Goal: Task Accomplishment & Management: Manage account settings

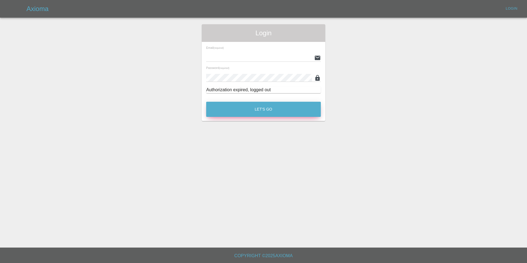
type input "rebelsmartrepairco@outlook.com"
drag, startPoint x: 262, startPoint y: 110, endPoint x: 255, endPoint y: 116, distance: 9.4
click at [262, 110] on button "Let's Go" at bounding box center [263, 109] width 115 height 15
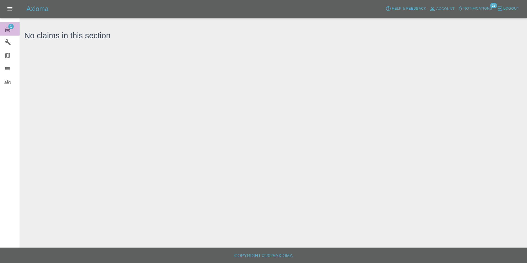
click at [5, 32] on icon at bounding box center [7, 29] width 7 height 7
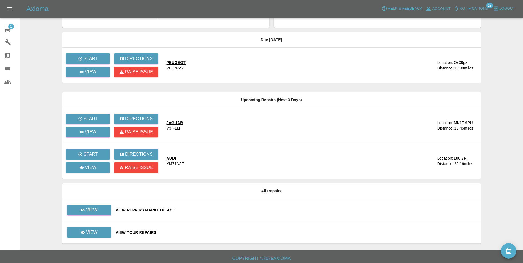
scroll to position [27, 0]
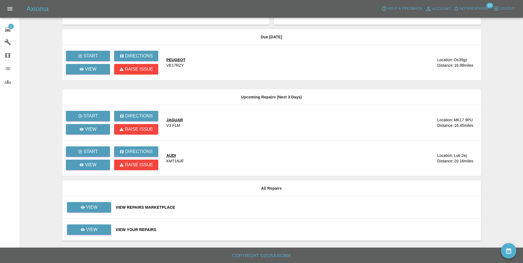
click at [153, 209] on div "View Repairs Marketplace" at bounding box center [296, 207] width 360 height 6
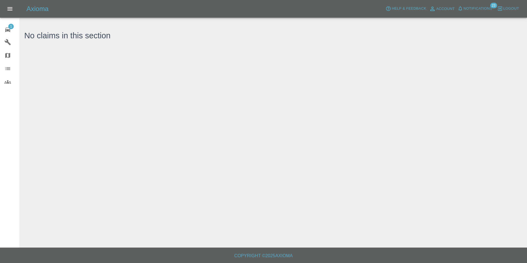
click at [11, 23] on link "1 Repair home" at bounding box center [10, 28] width 20 height 13
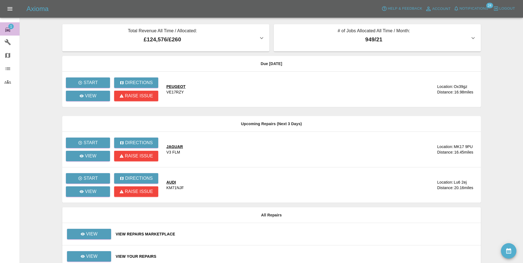
click at [9, 29] on icon at bounding box center [7, 29] width 7 height 7
click at [482, 6] on span "Notifications" at bounding box center [473, 9] width 29 height 6
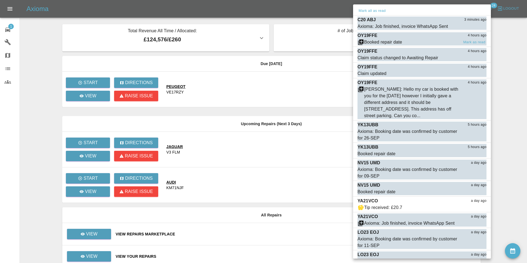
click at [387, 41] on div "Booked repair date" at bounding box center [383, 42] width 38 height 7
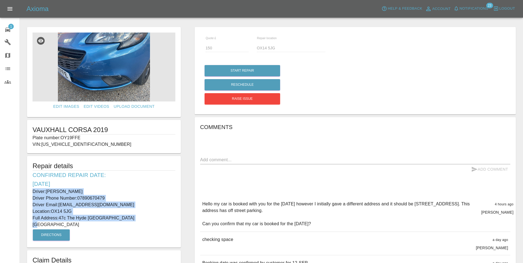
drag, startPoint x: 32, startPoint y: 191, endPoint x: 133, endPoint y: 216, distance: 104.0
click at [133, 216] on div "Repair details Confirmed Repair Date: 12/09/25 Driver: Liz Drewett Driver Phone…" at bounding box center [104, 201] width 154 height 91
drag, startPoint x: 133, startPoint y: 216, endPoint x: 74, endPoint y: 209, distance: 58.9
copy div "Driver: Liz Drewett Driver Phone Number: 07890670479 Driver Email: drewettliz@h…"
click at [6, 27] on icon at bounding box center [7, 29] width 7 height 7
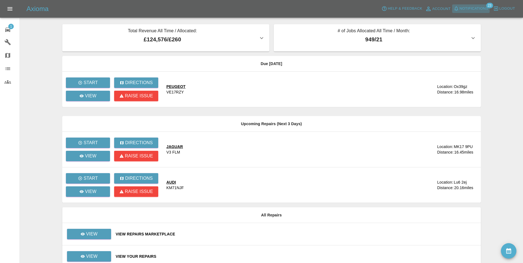
click at [488, 9] on span "Notifications" at bounding box center [473, 9] width 29 height 6
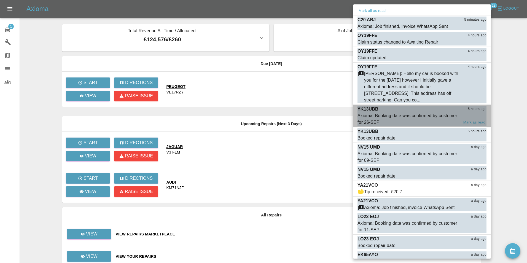
click at [380, 115] on div "Axioma: Booking date was confirmed by customer for 26-SEP" at bounding box center [407, 118] width 101 height 13
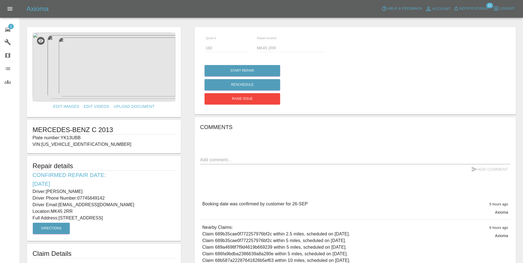
drag, startPoint x: 32, startPoint y: 190, endPoint x: 158, endPoint y: 220, distance: 128.9
click at [158, 220] on div "Repair details Confirmed Repair Date: 26/09/25 Driver: jim hall Driver Phone Nu…" at bounding box center [104, 198] width 154 height 85
copy div "Driver: jim hall Driver Phone Number: 07745649142 Driver Email: waxtraxdisco769…"
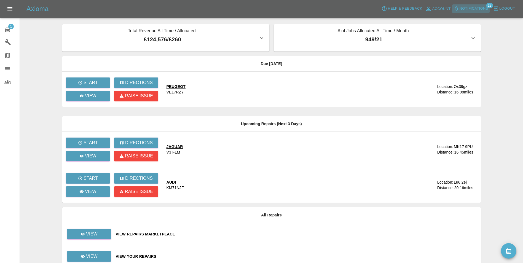
click at [485, 10] on span "Notifications" at bounding box center [473, 9] width 29 height 6
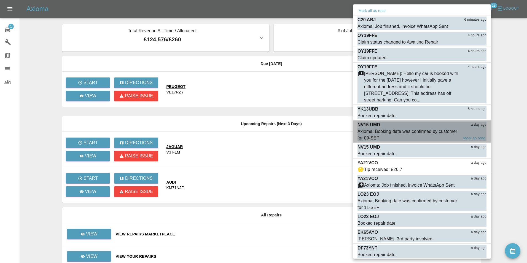
click at [419, 129] on div "Axioma: Booking date was confirmed by customer for 09-SEP" at bounding box center [407, 134] width 101 height 13
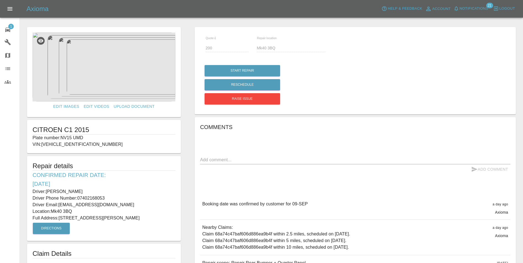
drag, startPoint x: 33, startPoint y: 191, endPoint x: 139, endPoint y: 216, distance: 109.0
click at [139, 216] on div "Repair details Confirmed Repair Date: 09/09/25 Driver: Mel Reedshaw Driver Phon…" at bounding box center [104, 198] width 154 height 85
copy div "Driver: Mel Reedshaw Driver Phone Number: 07402168053 Driver Email: melanielowe…"
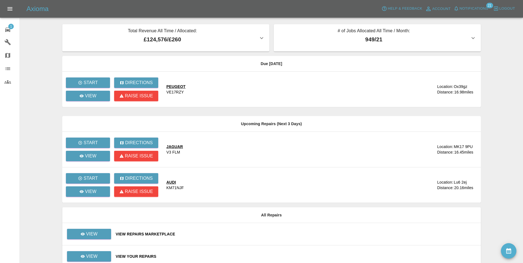
click at [9, 29] on icon at bounding box center [7, 29] width 7 height 7
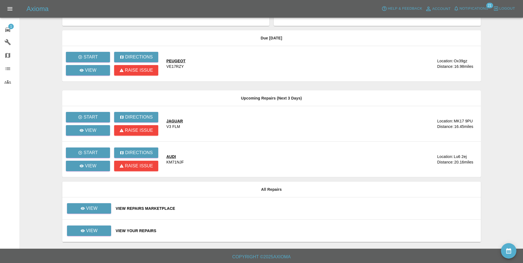
scroll to position [27, 0]
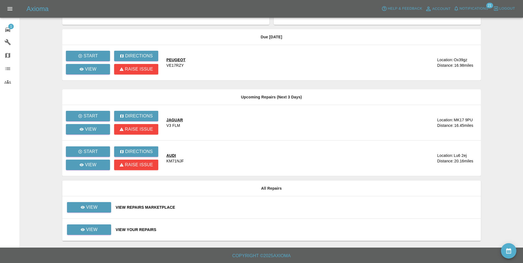
click at [139, 232] on div "View Your Repairs" at bounding box center [296, 230] width 360 height 6
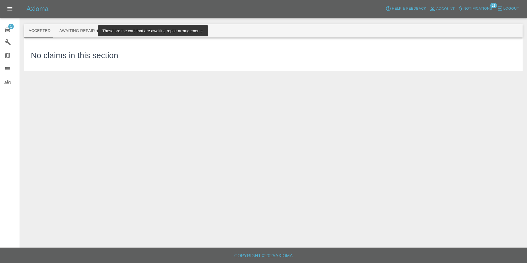
click at [74, 32] on button "Awaiting Repair" at bounding box center [77, 30] width 44 height 13
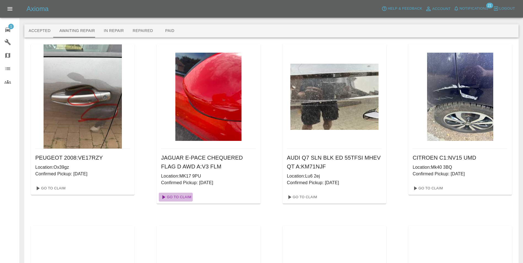
click at [184, 198] on link "Go To Claim" at bounding box center [176, 197] width 34 height 9
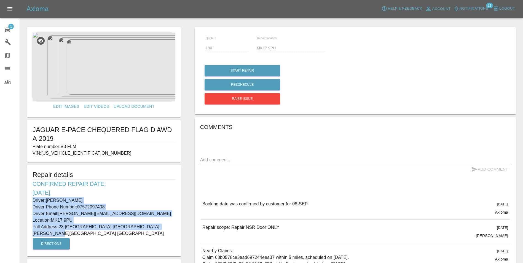
drag, startPoint x: 32, startPoint y: 200, endPoint x: 171, endPoint y: 227, distance: 141.5
click at [171, 227] on div "Repair details Confirmed Repair Date: 08/09/25 Driver: Fiona Bench Driver Phone…" at bounding box center [104, 210] width 154 height 91
copy div "Driver: Fiona Bench Driver Phone Number: 07572097408 Driver Email: fiona.bench@…"
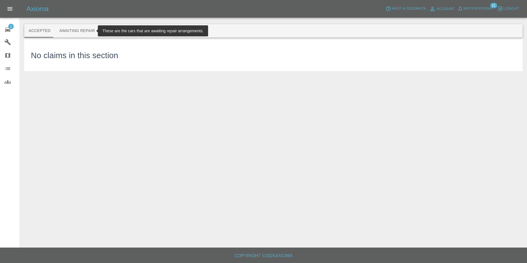
click at [67, 31] on button "Awaiting Repair" at bounding box center [77, 30] width 44 height 13
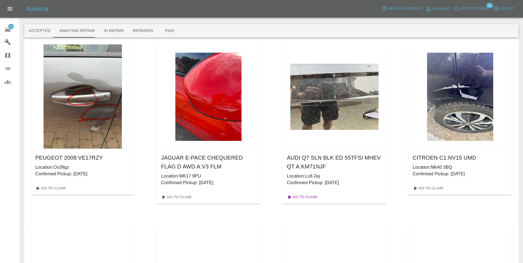
click at [307, 197] on link "Go To Claim" at bounding box center [302, 197] width 34 height 9
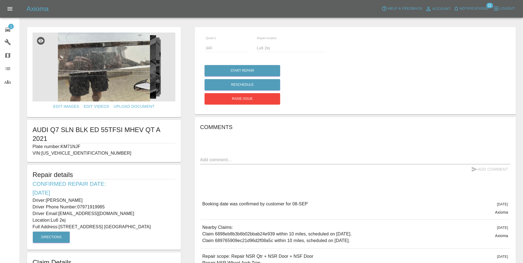
drag, startPoint x: 33, startPoint y: 191, endPoint x: 171, endPoint y: 219, distance: 141.2
click at [171, 219] on div "Repair details Confirmed Repair Date: 08/09/25 Driver: Paul Emslie Driver Phone…" at bounding box center [104, 207] width 154 height 85
copy div "Driver: Paul Emslie Driver Phone Number: 07971919985 Driver Email: pemz72@yahoo…"
click at [69, 80] on img at bounding box center [104, 67] width 143 height 69
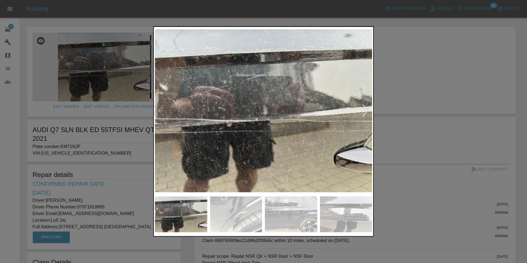
click at [366, 110] on div at bounding box center [365, 111] width 7 height 12
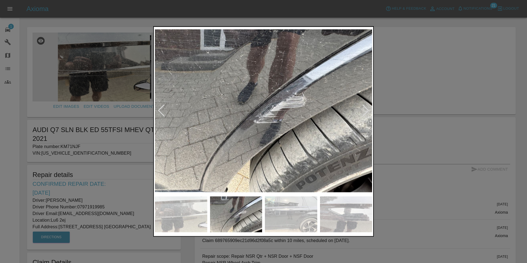
click at [366, 110] on div at bounding box center [365, 111] width 7 height 12
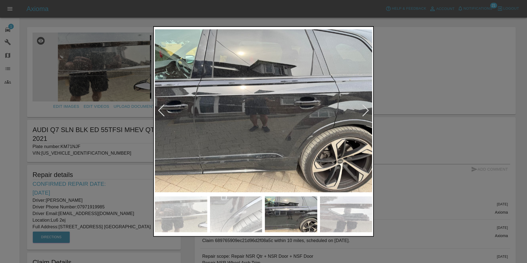
click at [366, 110] on div at bounding box center [365, 111] width 7 height 12
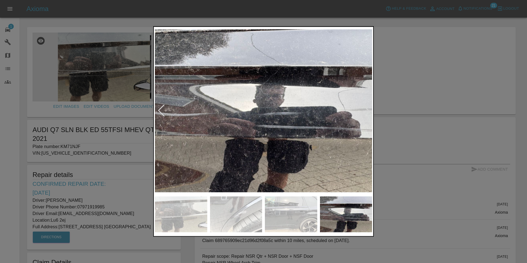
click at [366, 110] on div at bounding box center [365, 111] width 7 height 12
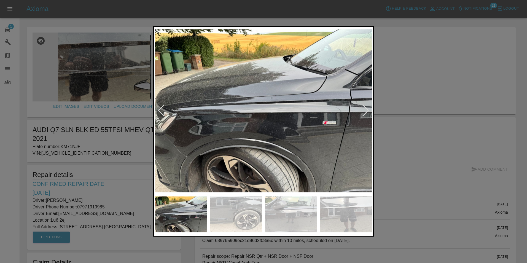
click at [417, 95] on div at bounding box center [263, 131] width 527 height 263
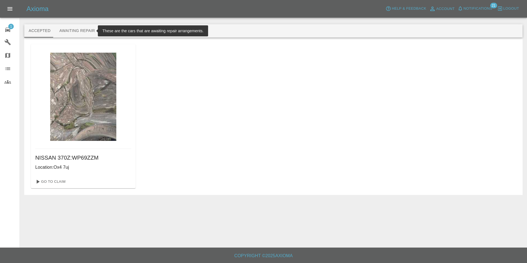
click at [76, 30] on button "Awaiting Repair" at bounding box center [77, 30] width 44 height 13
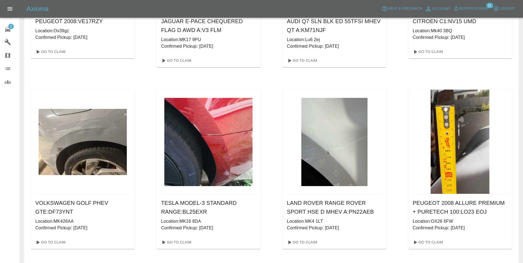
scroll to position [138, 0]
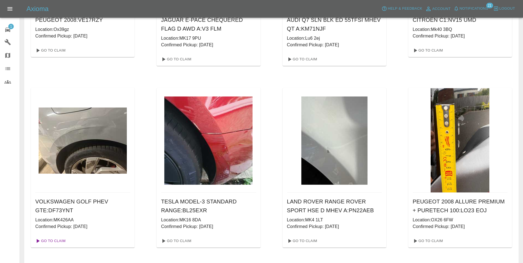
click at [47, 241] on link "Go To Claim" at bounding box center [50, 240] width 34 height 9
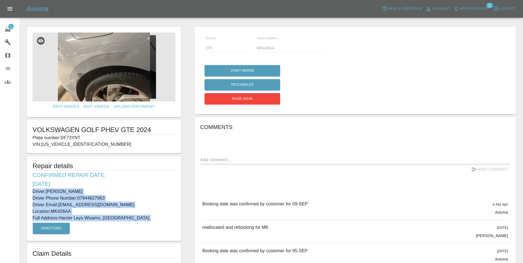
drag, startPoint x: 32, startPoint y: 191, endPoint x: 147, endPoint y: 221, distance: 119.1
click at [147, 221] on div "Repair details Confirmed Repair Date: 09/09/25 Driver: Joy Kadri Driver Phone N…" at bounding box center [104, 198] width 154 height 85
copy div "Driver: Joy Kadri Driver Phone Number: 07944627963 Driver Email: joydoyin@hotma…"
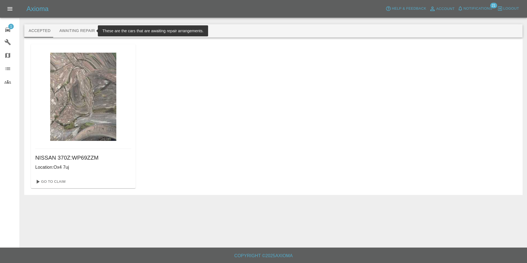
click at [93, 31] on button "Awaiting Repair" at bounding box center [77, 30] width 44 height 13
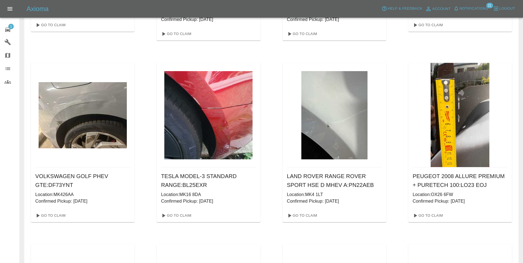
scroll to position [165, 0]
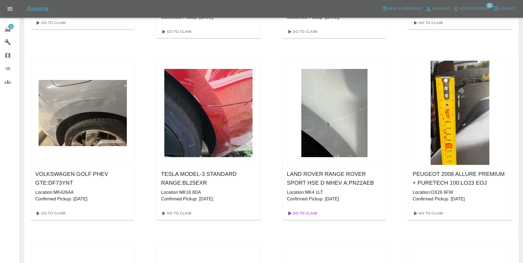
click at [308, 213] on link "Go To Claim" at bounding box center [302, 213] width 34 height 9
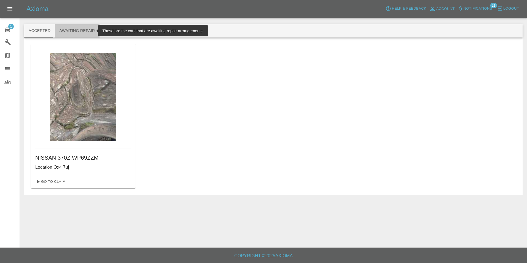
click at [82, 30] on button "Awaiting Repair" at bounding box center [77, 30] width 44 height 13
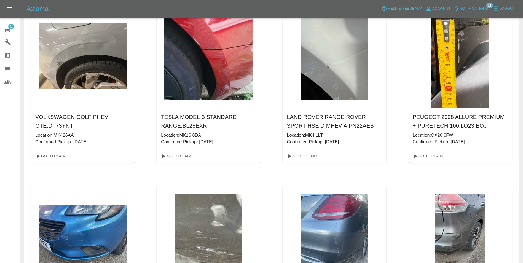
scroll to position [220, 0]
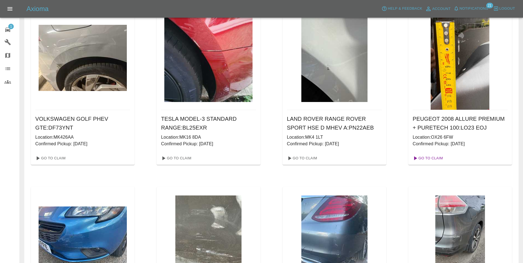
click at [433, 156] on link "Go To Claim" at bounding box center [427, 158] width 34 height 9
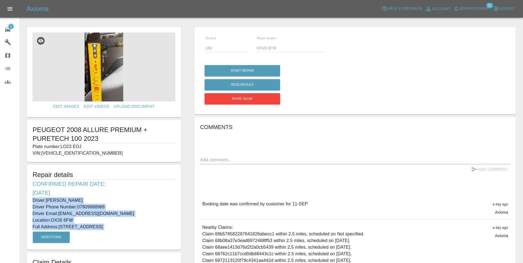
drag, startPoint x: 30, startPoint y: 201, endPoint x: 145, endPoint y: 235, distance: 119.5
click at [145, 235] on div "Repair details Confirmed Repair Date: 11/09/25 Driver: Vanessa Santos Driver Ph…" at bounding box center [104, 207] width 154 height 85
copy div "Driver: Vanessa Santos Driver Phone Number: 07909988966 Driver Email: vancorsan…"
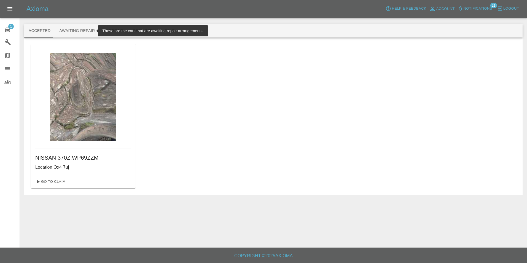
click at [76, 31] on button "Awaiting Repair" at bounding box center [77, 30] width 44 height 13
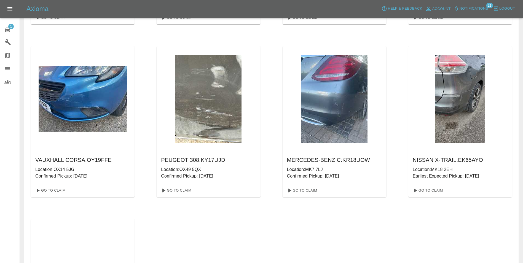
scroll to position [386, 0]
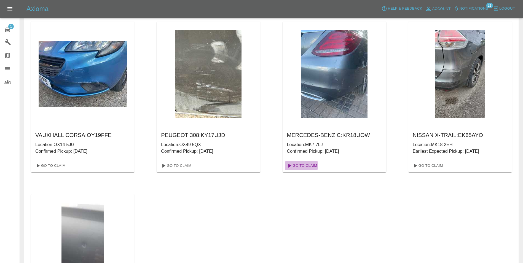
click at [294, 165] on link "Go To Claim" at bounding box center [302, 165] width 34 height 9
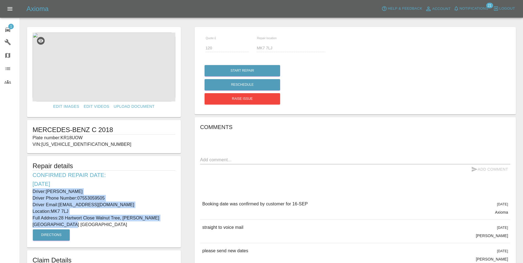
drag, startPoint x: 33, startPoint y: 191, endPoint x: 153, endPoint y: 224, distance: 125.0
click at [153, 224] on div "Repair details Confirmed Repair Date: 16/09/25 Driver: Levi Budi Driver Phone N…" at bounding box center [104, 201] width 154 height 91
copy div "Driver: Levi Budi Driver Phone Number: 07553059505 Driver Email: levi.budi@outl…"
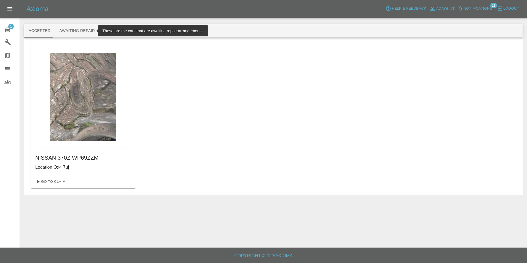
click at [74, 34] on button "Awaiting Repair" at bounding box center [77, 30] width 44 height 13
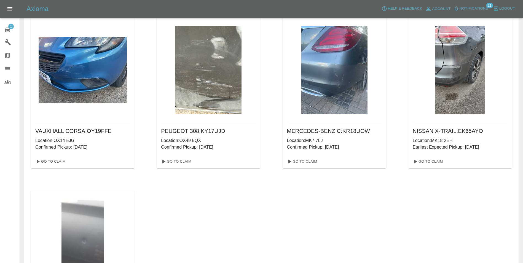
scroll to position [386, 0]
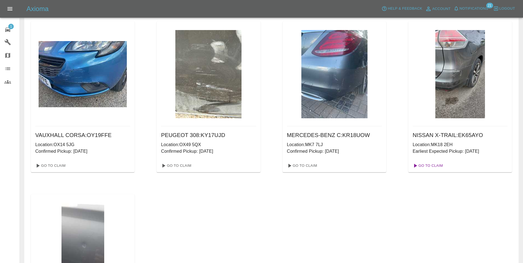
click at [432, 167] on link "Go To Claim" at bounding box center [427, 165] width 34 height 9
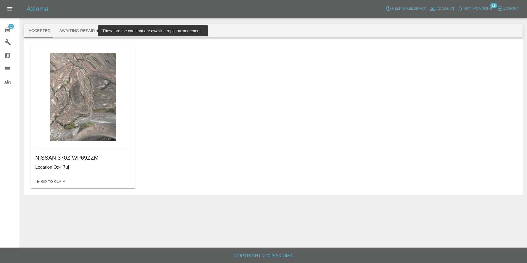
click at [80, 31] on button "Awaiting Repair" at bounding box center [77, 30] width 44 height 13
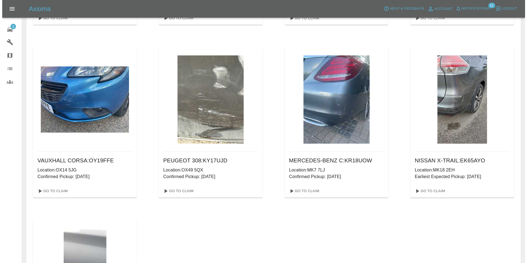
scroll to position [358, 0]
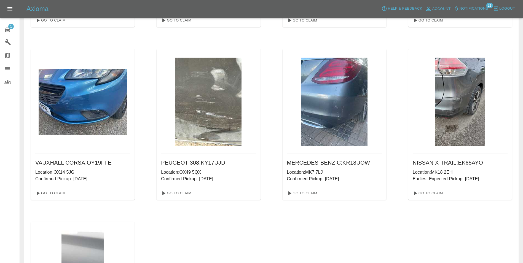
click at [474, 7] on span "Notifications" at bounding box center [473, 9] width 29 height 6
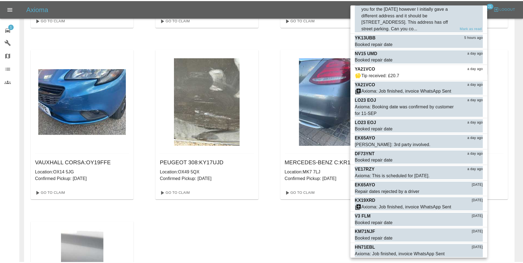
scroll to position [0, 0]
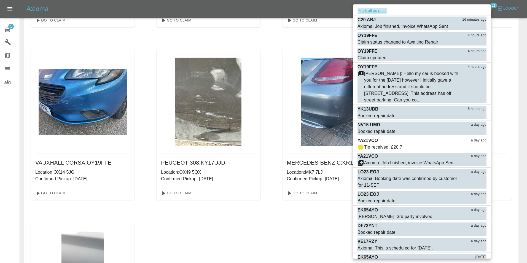
click at [381, 12] on button "Mark all as read" at bounding box center [371, 11] width 29 height 6
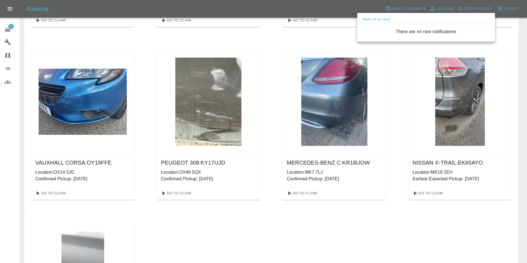
drag, startPoint x: 285, startPoint y: 15, endPoint x: 283, endPoint y: 12, distance: 3.1
click at [284, 14] on div at bounding box center [263, 131] width 527 height 263
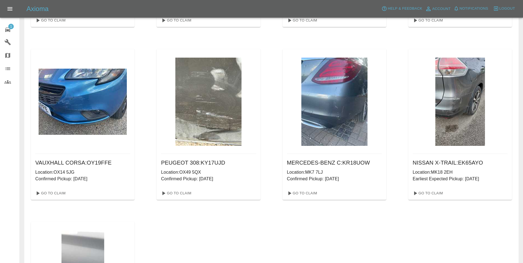
click at [10, 29] on span "1" at bounding box center [11, 27] width 6 height 6
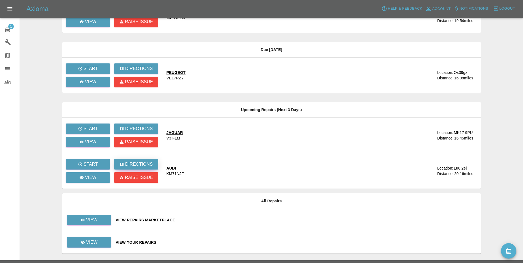
scroll to position [87, 0]
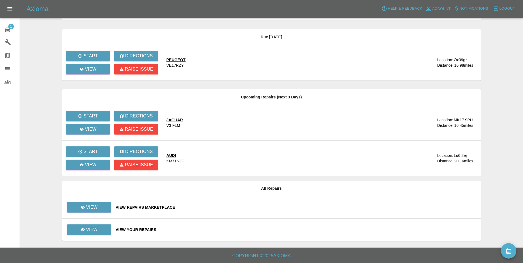
click at [130, 209] on div "View Repairs Marketplace" at bounding box center [296, 207] width 360 height 6
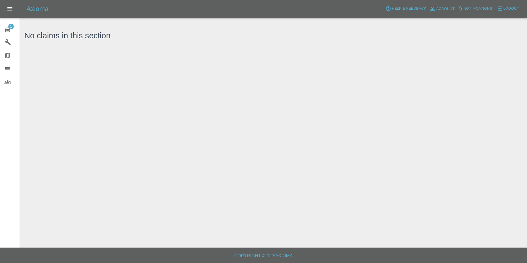
click at [7, 29] on icon at bounding box center [7, 29] width 7 height 7
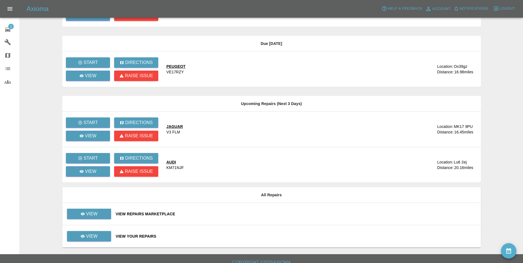
scroll to position [87, 0]
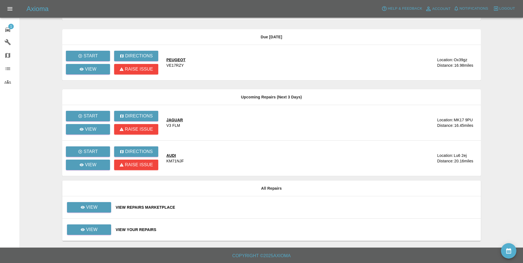
click at [514, 252] on button "availability" at bounding box center [508, 250] width 15 height 15
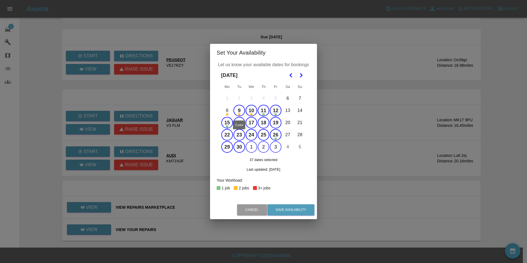
click at [241, 112] on button "9" at bounding box center [239, 111] width 12 height 12
click at [249, 112] on button "10" at bounding box center [252, 111] width 12 height 12
click at [278, 112] on button "12" at bounding box center [276, 111] width 12 height 12
click at [301, 77] on polygon "Go to the Next Month" at bounding box center [301, 75] width 3 height 4
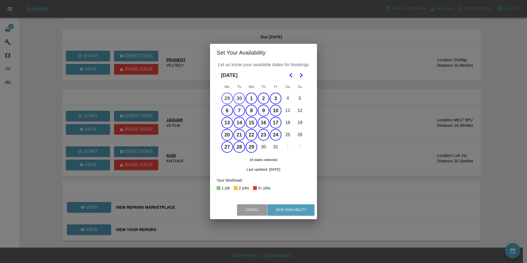
click at [301, 77] on polygon "Go to the Next Month" at bounding box center [301, 75] width 3 height 4
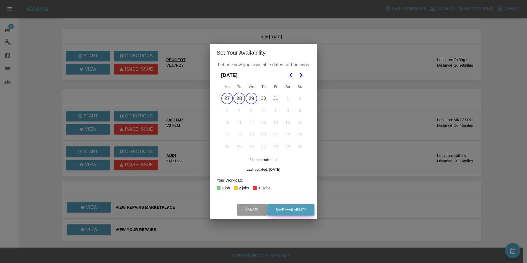
click at [285, 210] on button "Save Availability" at bounding box center [290, 209] width 47 height 11
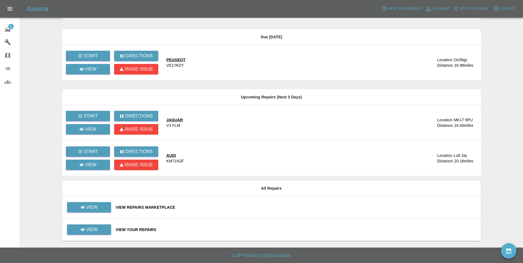
click at [178, 123] on div "V3 FLM" at bounding box center [173, 126] width 14 height 6
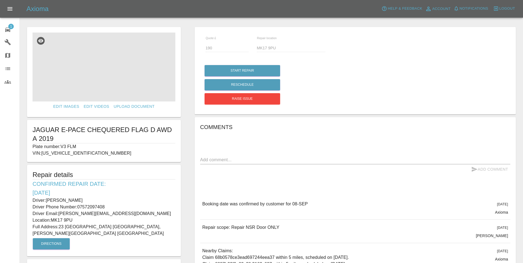
click at [121, 77] on img at bounding box center [104, 67] width 143 height 69
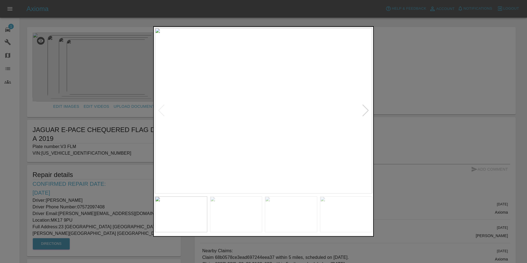
click at [365, 109] on div at bounding box center [365, 111] width 7 height 12
click at [364, 110] on div at bounding box center [365, 111] width 7 height 12
click at [364, 110] on img at bounding box center [263, 111] width 217 height 166
click at [368, 112] on img at bounding box center [263, 111] width 217 height 166
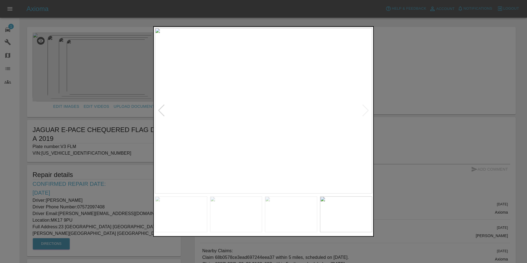
click at [411, 92] on div at bounding box center [263, 131] width 527 height 263
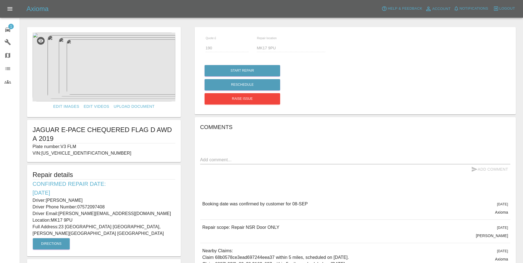
click at [8, 28] on icon at bounding box center [7, 29] width 7 height 7
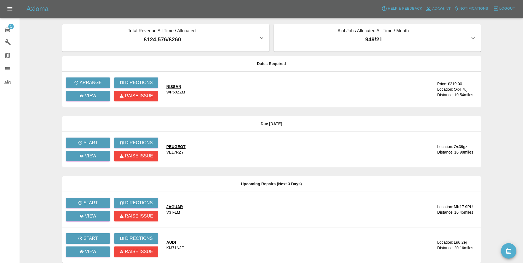
click at [173, 85] on div "NISSAN" at bounding box center [175, 87] width 19 height 6
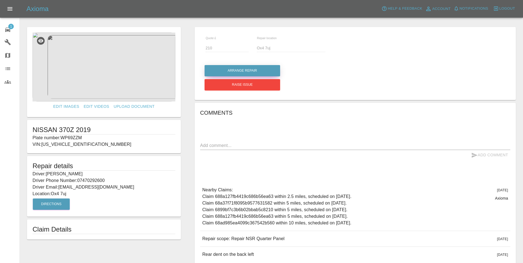
click at [249, 69] on button "Arrange Repair" at bounding box center [242, 70] width 76 height 11
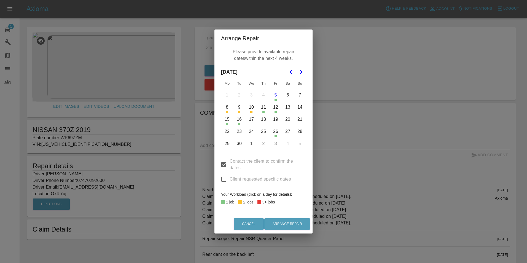
click at [253, 120] on button "17" at bounding box center [252, 120] width 12 height 12
click at [262, 121] on button "18" at bounding box center [264, 120] width 12 height 12
click at [277, 121] on button "19" at bounding box center [276, 120] width 12 height 12
click at [276, 119] on button "19" at bounding box center [276, 120] width 12 height 12
click at [227, 133] on button "22" at bounding box center [227, 132] width 12 height 12
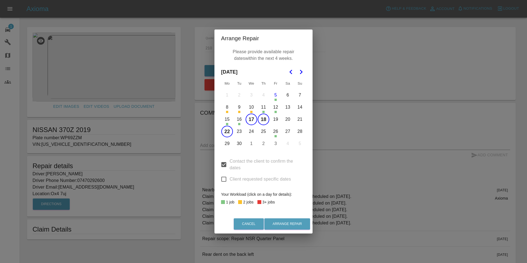
click at [241, 131] on button "23" at bounding box center [239, 132] width 12 height 12
click at [252, 131] on button "24" at bounding box center [252, 132] width 12 height 12
click at [263, 132] on button "25" at bounding box center [264, 132] width 12 height 12
click at [226, 144] on button "29" at bounding box center [227, 144] width 12 height 12
click at [240, 143] on button "30" at bounding box center [239, 144] width 12 height 12
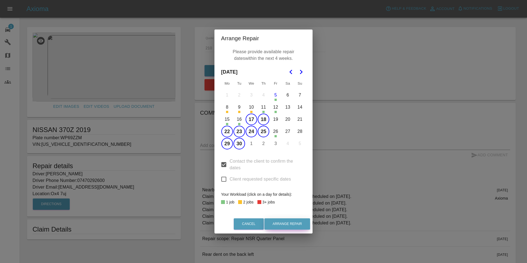
click at [284, 224] on button "Arrange Repair" at bounding box center [287, 223] width 46 height 11
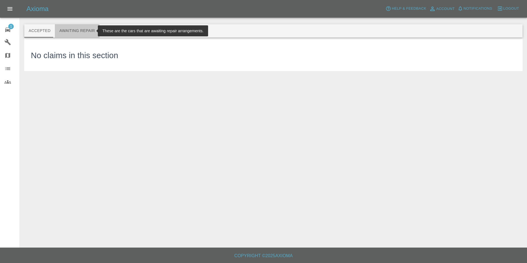
click at [78, 32] on button "Awaiting Repair" at bounding box center [77, 30] width 44 height 13
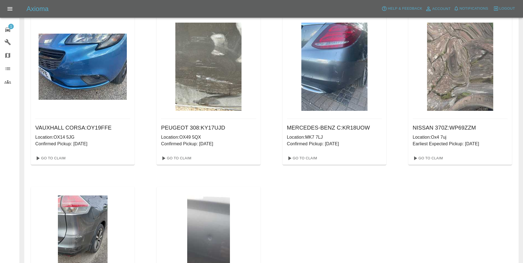
scroll to position [386, 0]
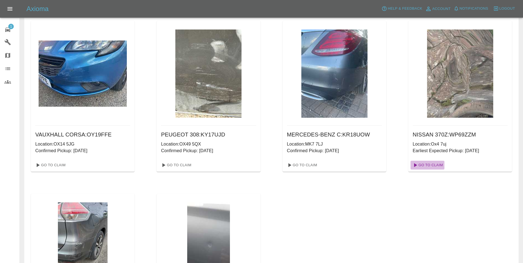
click at [430, 165] on link "Go To Claim" at bounding box center [427, 165] width 34 height 9
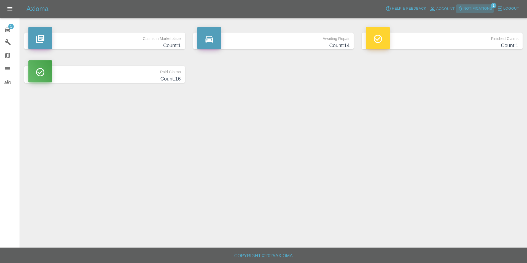
click at [487, 10] on span "Notifications" at bounding box center [478, 9] width 29 height 6
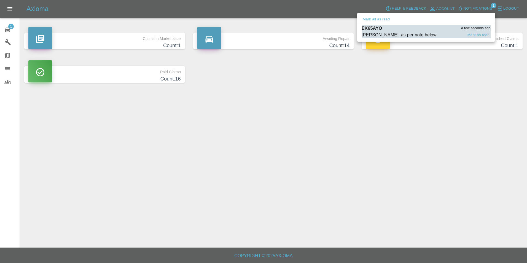
click at [389, 36] on div "[PERSON_NAME]: as per note below" at bounding box center [399, 35] width 75 height 7
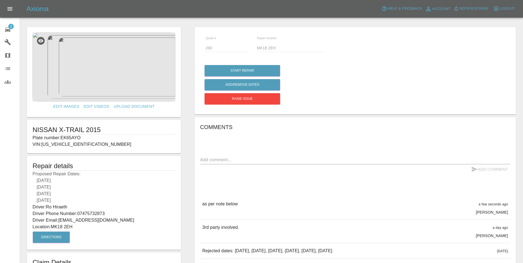
click at [115, 74] on img at bounding box center [104, 67] width 143 height 69
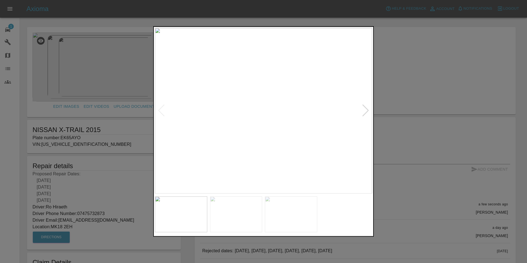
click at [365, 112] on div at bounding box center [365, 111] width 7 height 12
click at [365, 112] on img at bounding box center [263, 111] width 217 height 166
click at [397, 131] on div at bounding box center [263, 131] width 527 height 263
